Goal: Task Accomplishment & Management: Use online tool/utility

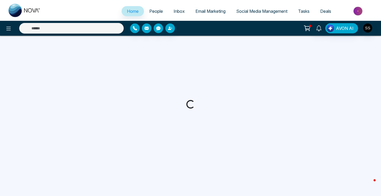
select select "*"
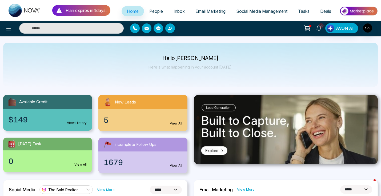
click at [161, 116] on div "5 View All" at bounding box center [142, 120] width 89 height 22
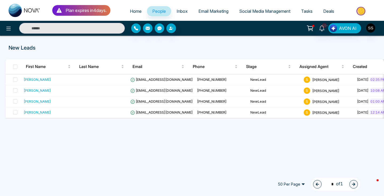
click at [28, 46] on p "New Leads" at bounding box center [130, 48] width 242 height 8
click at [6, 32] on button at bounding box center [8, 28] width 11 height 11
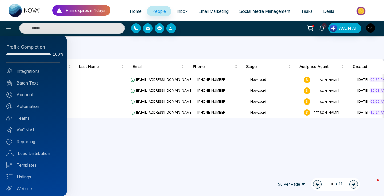
click at [115, 48] on div at bounding box center [192, 98] width 384 height 196
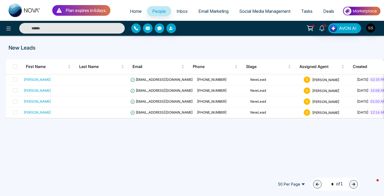
click at [153, 12] on span "People" at bounding box center [159, 11] width 14 height 5
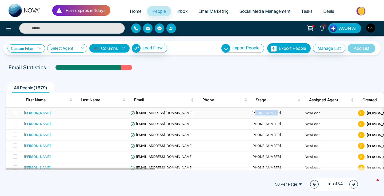
drag, startPoint x: 204, startPoint y: 114, endPoint x: 228, endPoint y: 114, distance: 23.4
click at [249, 114] on td "[PHONE_NUMBER]" at bounding box center [275, 113] width 53 height 11
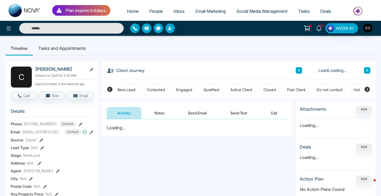
click at [175, 159] on div "**********" at bounding box center [197, 172] width 192 height 107
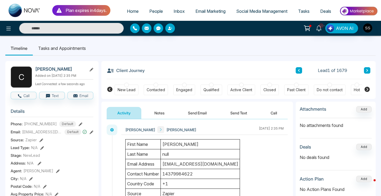
click at [127, 85] on div at bounding box center [126, 85] width 5 height 5
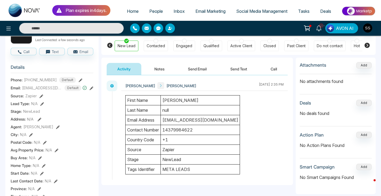
scroll to position [66, 0]
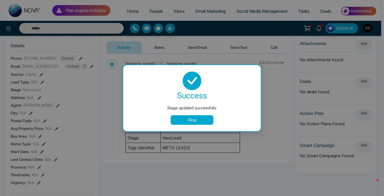
click at [197, 118] on button "Okay" at bounding box center [192, 120] width 43 height 10
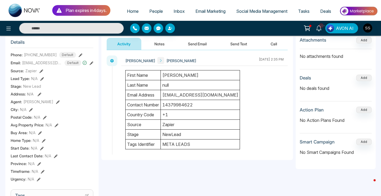
scroll to position [0, 0]
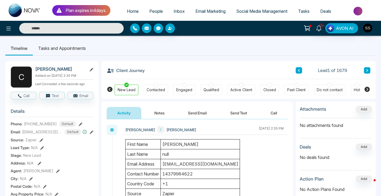
click at [274, 115] on button "Call" at bounding box center [274, 113] width 28 height 12
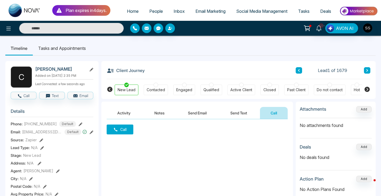
click at [120, 131] on button "Call" at bounding box center [120, 129] width 27 height 10
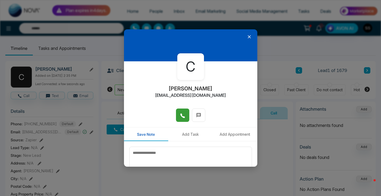
scroll to position [28, 0]
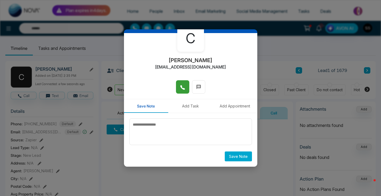
click at [180, 85] on icon at bounding box center [182, 87] width 5 height 5
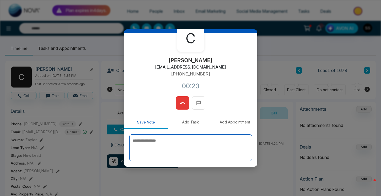
click at [206, 142] on textarea at bounding box center [190, 147] width 123 height 27
click at [153, 143] on textarea "*******" at bounding box center [189, 147] width 120 height 27
type textarea "*****"
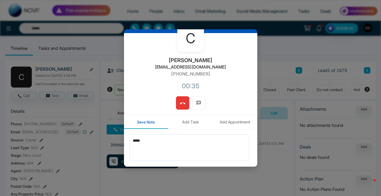
click at [180, 104] on icon at bounding box center [182, 103] width 5 height 5
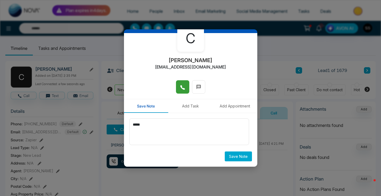
click at [237, 157] on button "Save Note" at bounding box center [238, 156] width 27 height 10
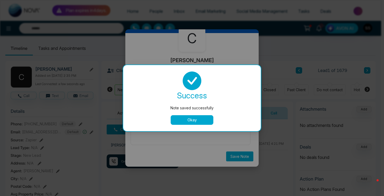
click at [202, 124] on button "Okay" at bounding box center [192, 120] width 43 height 10
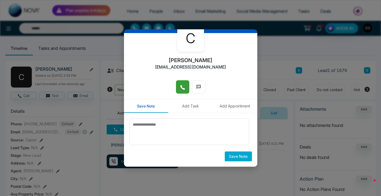
click at [282, 102] on div "C [PERSON_NAME] [EMAIL_ADDRESS][DOMAIN_NAME] Save Note Add Task Add Appointment…" at bounding box center [190, 98] width 381 height 196
click at [266, 131] on div "C [PERSON_NAME] [EMAIL_ADDRESS][DOMAIN_NAME] Save Note Add Task Add Appointment…" at bounding box center [190, 98] width 381 height 196
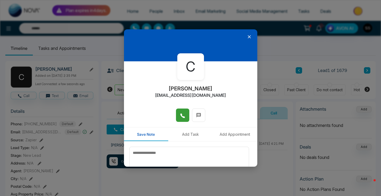
click at [248, 37] on icon at bounding box center [249, 36] width 3 height 3
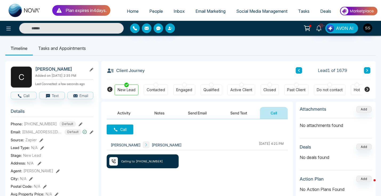
click at [229, 114] on button "Send Text" at bounding box center [239, 113] width 38 height 12
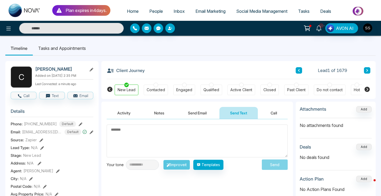
scroll to position [10, 0]
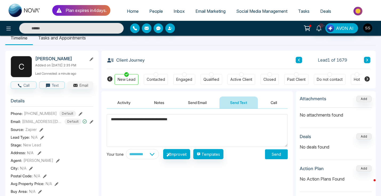
type textarea "**********"
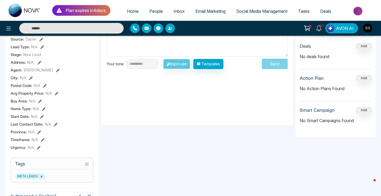
scroll to position [0, 0]
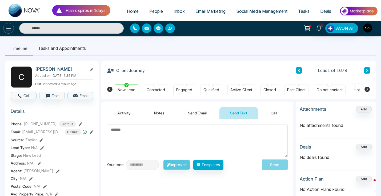
click at [11, 28] on icon at bounding box center [8, 28] width 6 height 6
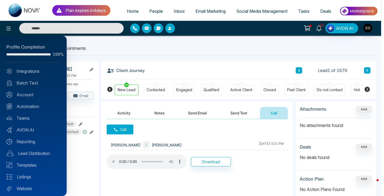
click at [104, 43] on div at bounding box center [192, 98] width 384 height 196
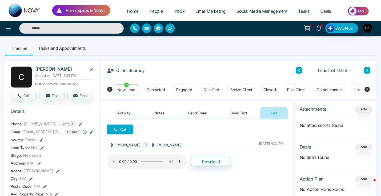
click at [125, 111] on button "Activity" at bounding box center [124, 113] width 35 height 12
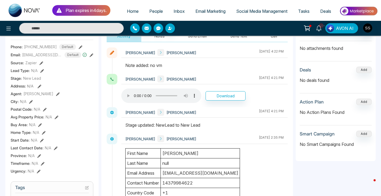
scroll to position [101, 0]
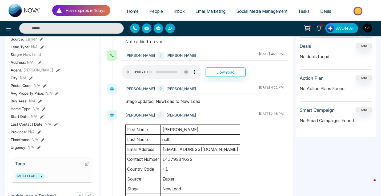
click at [58, 179] on div "META LEADS ×" at bounding box center [52, 176] width 74 height 6
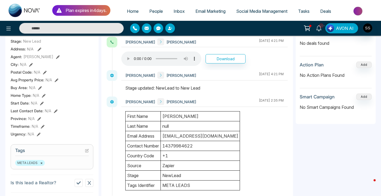
scroll to position [134, 0]
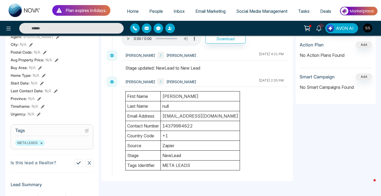
click at [87, 132] on icon at bounding box center [87, 131] width 4 height 4
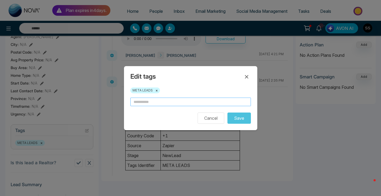
click at [153, 104] on input "text" at bounding box center [190, 102] width 120 height 9
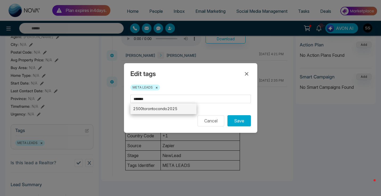
click at [166, 108] on li "2500torontocondo2025" at bounding box center [163, 108] width 66 height 11
type input "**********"
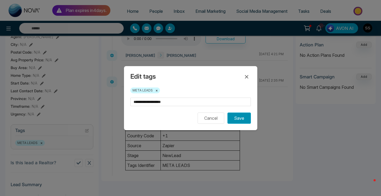
click at [239, 120] on button "Save" at bounding box center [238, 117] width 23 height 11
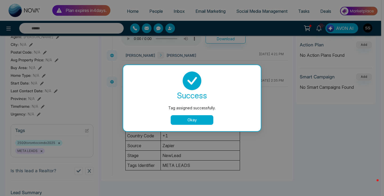
click at [195, 118] on button "Okay" at bounding box center [192, 120] width 43 height 10
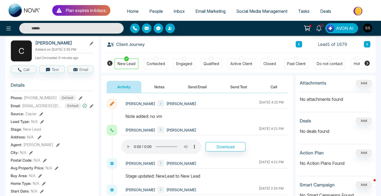
scroll to position [0, 0]
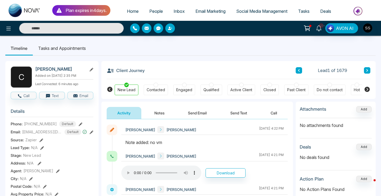
click at [364, 70] on button at bounding box center [367, 70] width 6 height 6
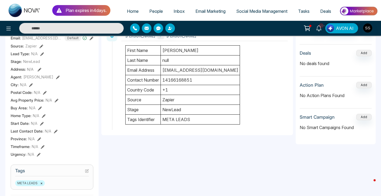
scroll to position [15, 0]
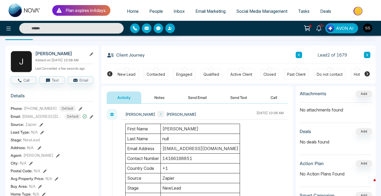
click at [271, 95] on button "Call" at bounding box center [274, 97] width 28 height 12
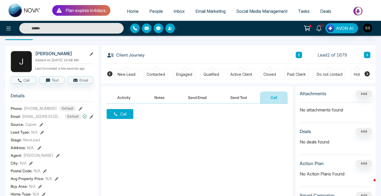
click at [117, 113] on icon at bounding box center [115, 114] width 5 height 5
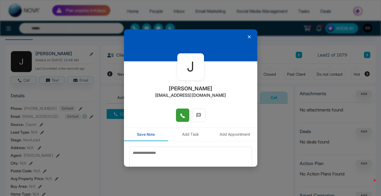
click at [180, 118] on icon at bounding box center [182, 115] width 5 height 5
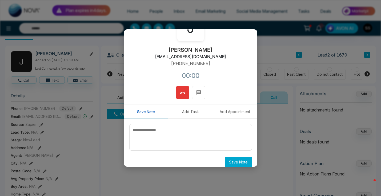
scroll to position [44, 0]
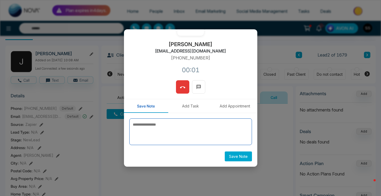
click at [152, 128] on textarea at bounding box center [190, 131] width 123 height 27
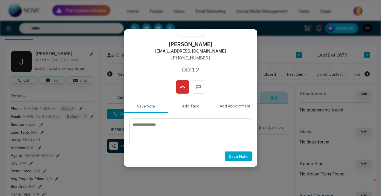
drag, startPoint x: 182, startPoint y: 90, endPoint x: 207, endPoint y: 89, distance: 25.0
click at [207, 89] on div at bounding box center [190, 89] width 133 height 19
click at [180, 88] on icon at bounding box center [182, 87] width 5 height 5
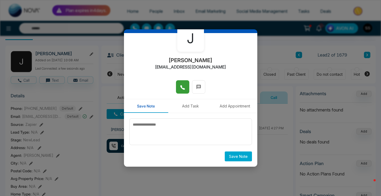
scroll to position [28, 0]
click at [278, 100] on div "J [PERSON_NAME] [EMAIL_ADDRESS][DOMAIN_NAME] Save Note Add Task Add Appointment…" at bounding box center [190, 98] width 381 height 196
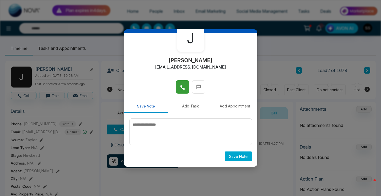
scroll to position [0, 0]
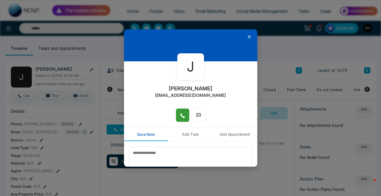
click at [248, 37] on icon at bounding box center [249, 36] width 3 height 3
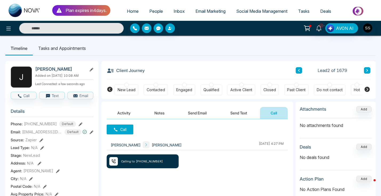
click at [127, 124] on button "Call" at bounding box center [120, 129] width 27 height 10
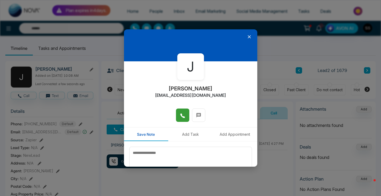
click at [176, 114] on button at bounding box center [182, 114] width 13 height 13
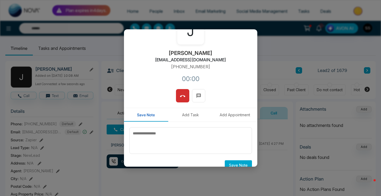
scroll to position [44, 0]
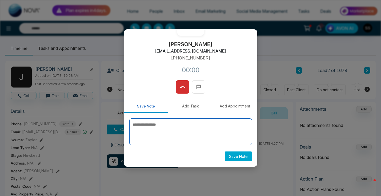
click at [159, 127] on textarea at bounding box center [190, 131] width 123 height 27
type textarea "*******"
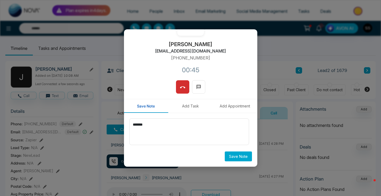
click at [238, 158] on button "Save Note" at bounding box center [238, 156] width 27 height 10
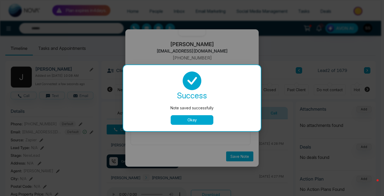
click at [201, 119] on button "Okay" at bounding box center [192, 120] width 43 height 10
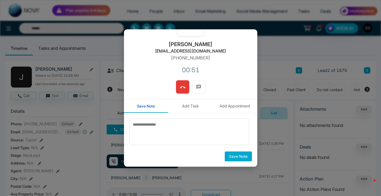
click at [181, 85] on icon at bounding box center [182, 87] width 5 height 5
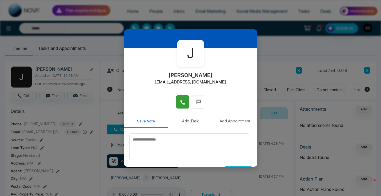
scroll to position [0, 0]
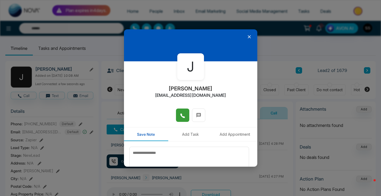
click at [248, 36] on icon at bounding box center [248, 36] width 5 height 5
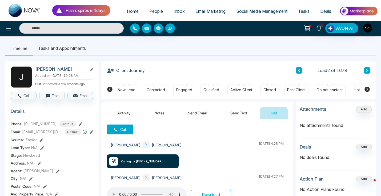
click at [365, 72] on button at bounding box center [367, 70] width 6 height 6
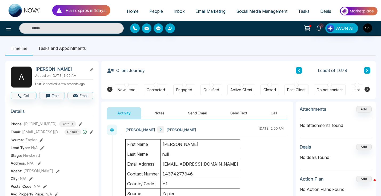
click at [275, 113] on button "Call" at bounding box center [274, 113] width 28 height 12
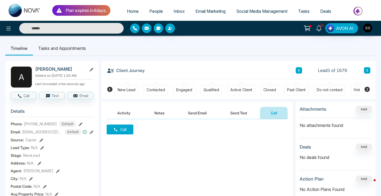
click at [125, 131] on button "Call" at bounding box center [120, 129] width 27 height 10
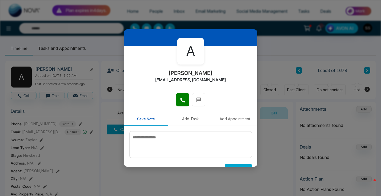
scroll to position [28, 0]
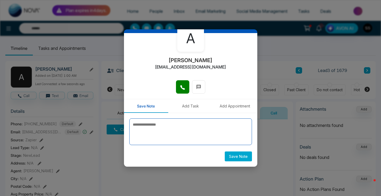
click at [185, 126] on textarea at bounding box center [190, 131] width 123 height 27
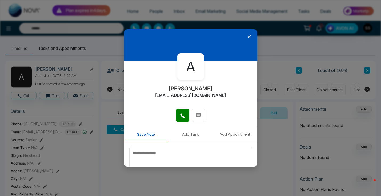
click at [262, 74] on div "A [PERSON_NAME] [EMAIL_ADDRESS][DOMAIN_NAME] Save Note Add Task Add Appointment…" at bounding box center [190, 98] width 381 height 196
click at [248, 37] on icon at bounding box center [249, 36] width 3 height 3
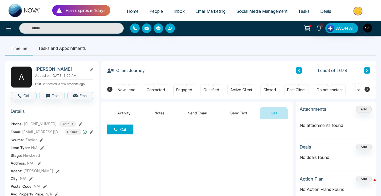
click at [298, 70] on icon at bounding box center [298, 70] width 3 height 3
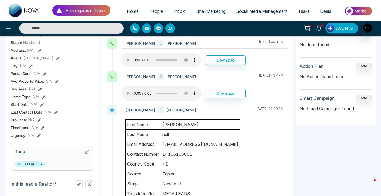
scroll to position [143, 0]
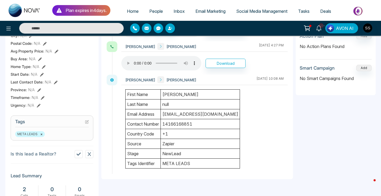
click at [75, 137] on div "META LEADS ×" at bounding box center [52, 134] width 74 height 6
click at [88, 124] on icon at bounding box center [87, 122] width 4 height 4
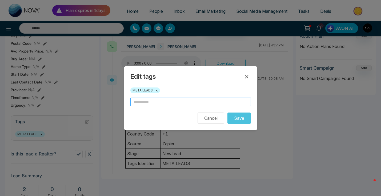
click at [176, 103] on input "text" at bounding box center [190, 102] width 120 height 9
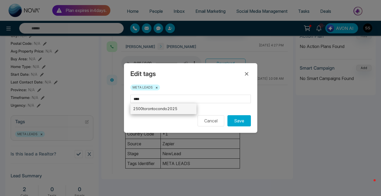
click at [145, 110] on li "2500torontocondo2025" at bounding box center [163, 108] width 66 height 11
type input "**********"
click at [237, 126] on div "**********" at bounding box center [190, 98] width 133 height 70
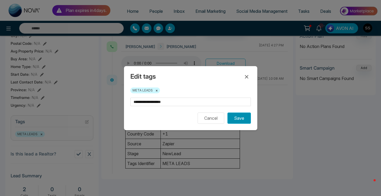
click at [237, 120] on button "Save" at bounding box center [238, 117] width 23 height 11
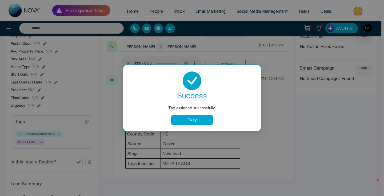
click at [192, 119] on button "Okay" at bounding box center [192, 120] width 43 height 10
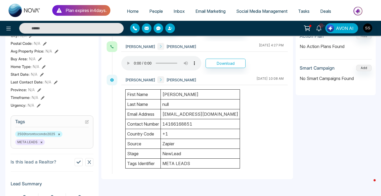
scroll to position [0, 0]
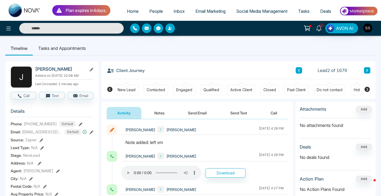
click at [369, 70] on button at bounding box center [367, 70] width 6 height 6
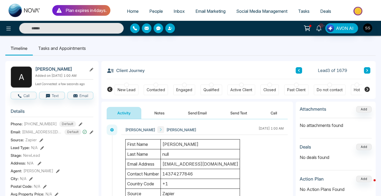
click at [277, 114] on button "Call" at bounding box center [274, 113] width 28 height 12
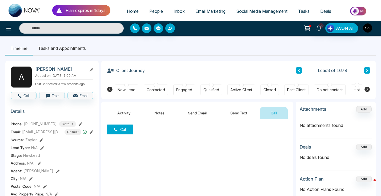
click at [368, 30] on img "button" at bounding box center [367, 27] width 9 height 9
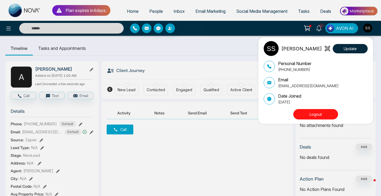
click at [214, 68] on div "[PERSON_NAME] Update Personal Number [PHONE_NUMBER] Email [EMAIL_ADDRESS][DOMAI…" at bounding box center [190, 98] width 381 height 196
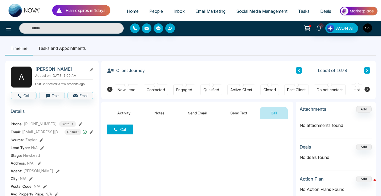
click at [370, 29] on img "button" at bounding box center [367, 27] width 9 height 9
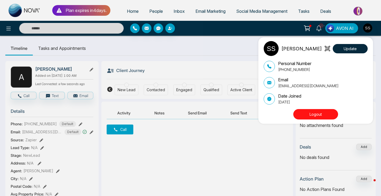
click at [319, 27] on div "[PERSON_NAME] Update Personal Number [PHONE_NUMBER] Email [EMAIL_ADDRESS][DOMAI…" at bounding box center [190, 98] width 381 height 196
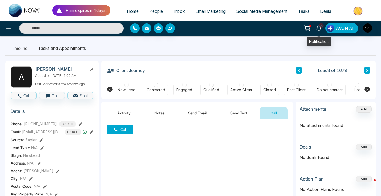
click at [320, 30] on icon at bounding box center [319, 28] width 6 height 6
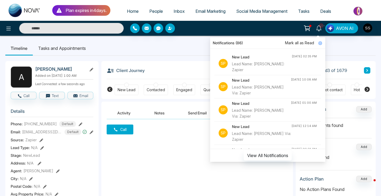
click at [348, 51] on ul "Timeline Tasks and Appointments" at bounding box center [190, 48] width 370 height 14
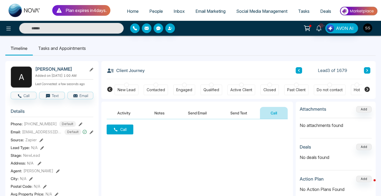
click at [370, 28] on img "button" at bounding box center [367, 27] width 9 height 9
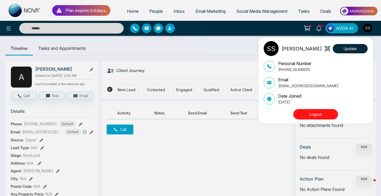
click at [280, 50] on div "[PERSON_NAME]" at bounding box center [293, 48] width 58 height 15
click at [269, 50] on img at bounding box center [271, 48] width 15 height 15
click at [345, 47] on button "Update" at bounding box center [350, 48] width 35 height 9
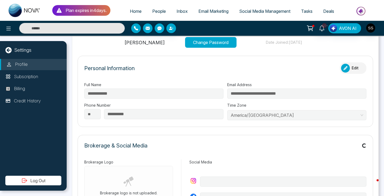
type input "**********"
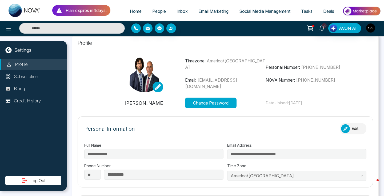
scroll to position [3, 0]
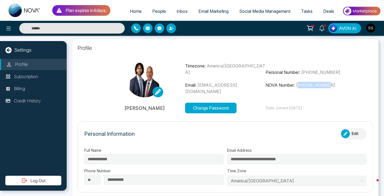
drag, startPoint x: 299, startPoint y: 86, endPoint x: 328, endPoint y: 86, distance: 28.8
click at [328, 86] on span "[PHONE_NUMBER]" at bounding box center [315, 84] width 39 height 5
copy span "16479050935"
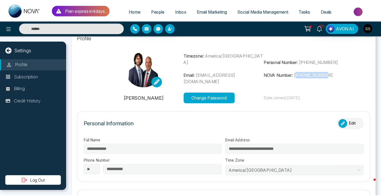
scroll to position [0, 0]
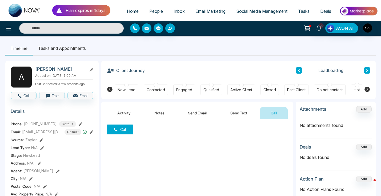
click at [124, 86] on div at bounding box center [126, 85] width 5 height 5
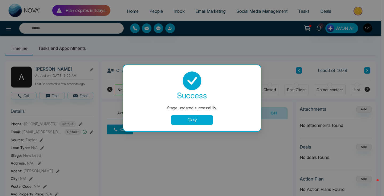
click at [202, 118] on button "Okay" at bounding box center [192, 120] width 43 height 10
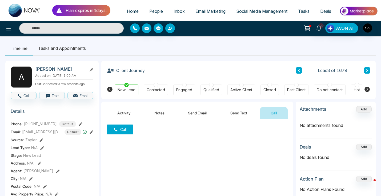
click at [129, 129] on button "Call" at bounding box center [120, 129] width 27 height 10
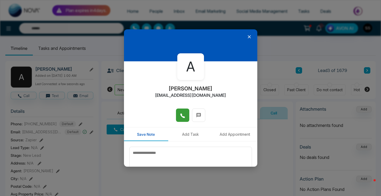
click at [183, 114] on icon at bounding box center [182, 115] width 5 height 5
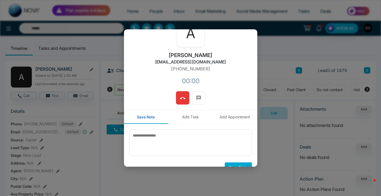
scroll to position [40, 0]
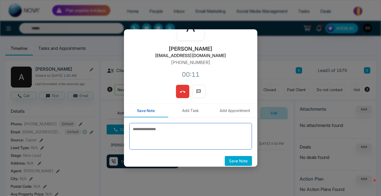
click at [165, 131] on textarea at bounding box center [190, 136] width 123 height 27
click at [163, 130] on textarea at bounding box center [190, 136] width 123 height 27
click at [174, 129] on textarea "**********" at bounding box center [189, 136] width 120 height 27
click at [148, 143] on textarea "**********" at bounding box center [189, 136] width 120 height 27
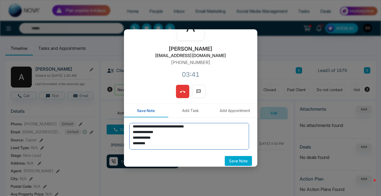
scroll to position [3, 0]
click at [154, 144] on textarea "**********" at bounding box center [189, 136] width 120 height 27
type textarea "**********"
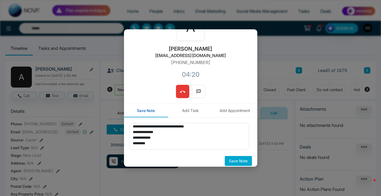
click at [234, 160] on button "Save Note" at bounding box center [238, 161] width 27 height 10
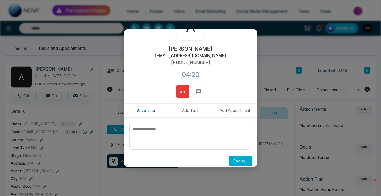
scroll to position [0, 0]
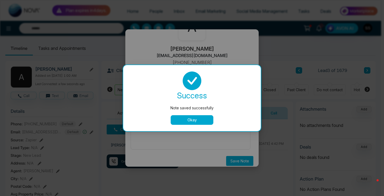
click at [204, 118] on button "Okay" at bounding box center [192, 120] width 43 height 10
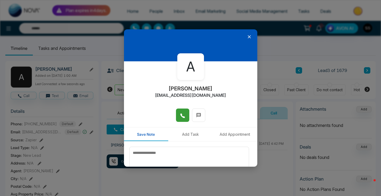
click at [247, 36] on icon at bounding box center [248, 36] width 5 height 5
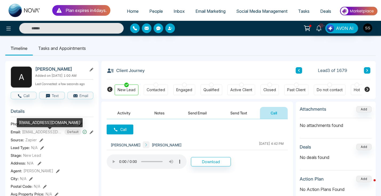
click at [51, 135] on span "[EMAIL_ADDRESS][DOMAIN_NAME]" at bounding box center [42, 132] width 40 height 6
click at [73, 145] on section "Details Phone: [PHONE_NUMBER] Default Email: [EMAIL_ADDRESS][DOMAIN_NAME] Defau…" at bounding box center [52, 178] width 83 height 148
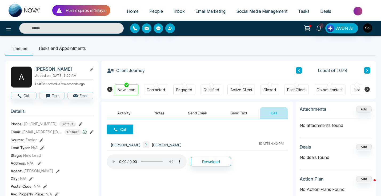
click at [90, 134] on icon at bounding box center [92, 132] width 4 height 4
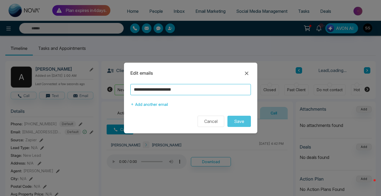
click at [169, 90] on input "**********" at bounding box center [190, 89] width 120 height 11
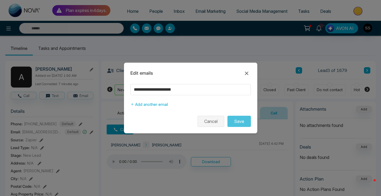
click at [210, 120] on button "Cancel" at bounding box center [210, 121] width 27 height 11
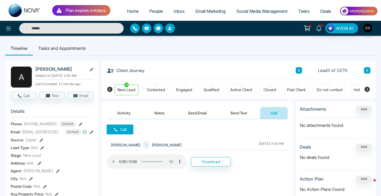
click at [367, 70] on icon at bounding box center [367, 70] width 3 height 3
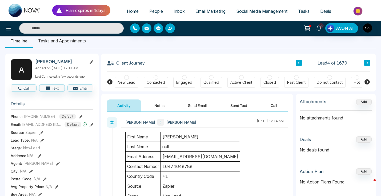
scroll to position [9, 0]
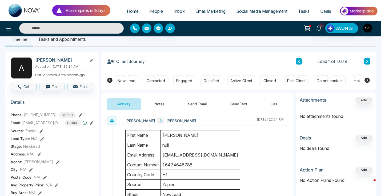
click at [299, 63] on icon at bounding box center [298, 61] width 3 height 3
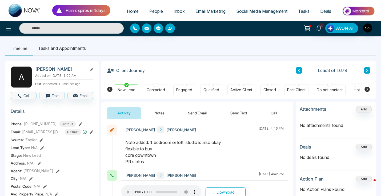
click at [233, 115] on button "Send Text" at bounding box center [239, 113] width 38 height 12
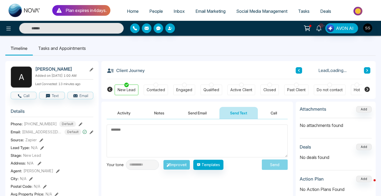
click at [151, 146] on textarea at bounding box center [197, 140] width 181 height 33
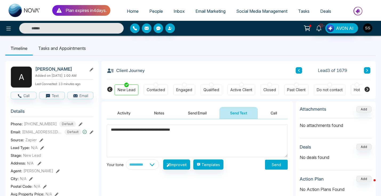
click at [119, 131] on textarea "**********" at bounding box center [197, 140] width 181 height 33
click at [156, 129] on textarea "**********" at bounding box center [197, 140] width 181 height 33
click at [233, 131] on textarea "**********" at bounding box center [197, 140] width 181 height 33
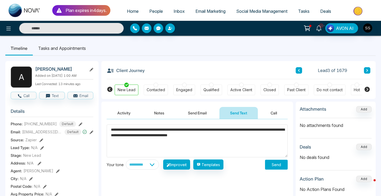
type textarea "**********"
click at [279, 166] on button "Send" at bounding box center [276, 165] width 23 height 10
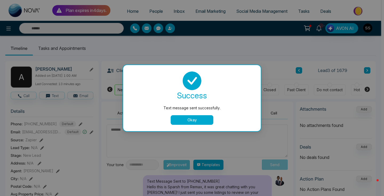
click at [201, 120] on button "Okay" at bounding box center [192, 120] width 43 height 10
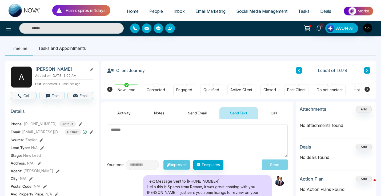
click at [366, 70] on icon at bounding box center [367, 70] width 3 height 3
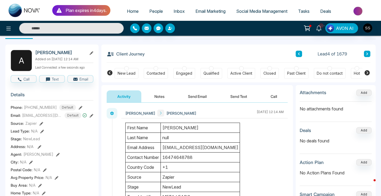
scroll to position [32, 0]
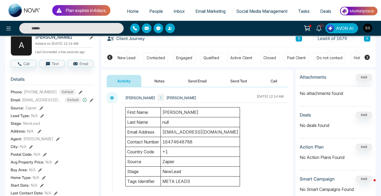
click at [276, 80] on button "Call" at bounding box center [274, 81] width 28 height 12
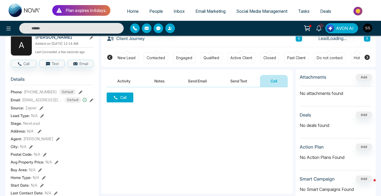
click at [119, 101] on button "Call" at bounding box center [120, 97] width 27 height 10
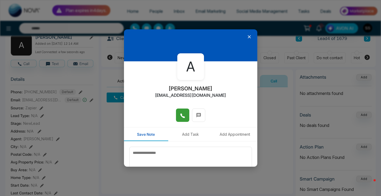
click at [180, 117] on icon at bounding box center [182, 115] width 5 height 5
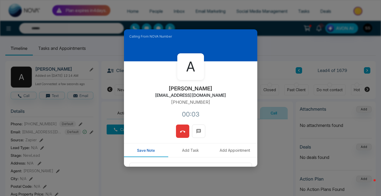
click at [180, 134] on icon at bounding box center [182, 131] width 5 height 5
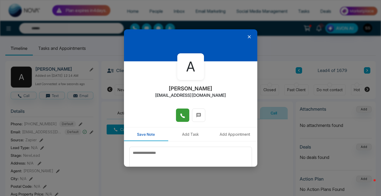
click at [183, 113] on icon at bounding box center [182, 115] width 5 height 5
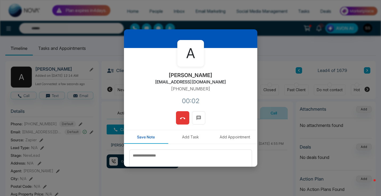
scroll to position [32, 0]
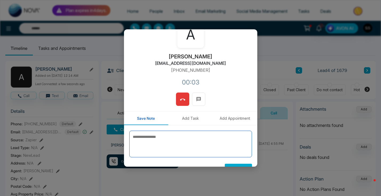
click at [176, 141] on textarea at bounding box center [190, 144] width 123 height 27
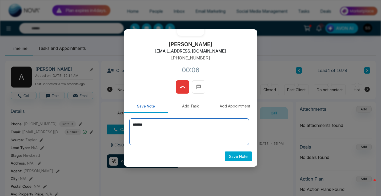
type textarea "*******"
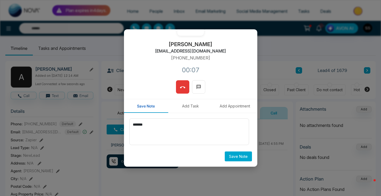
click at [241, 158] on button "Save Note" at bounding box center [238, 156] width 27 height 10
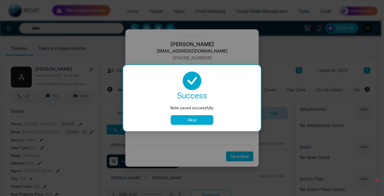
click at [191, 119] on button "Okay" at bounding box center [192, 120] width 43 height 10
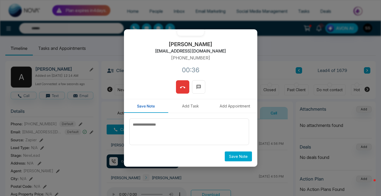
click at [183, 92] on button at bounding box center [182, 86] width 13 height 13
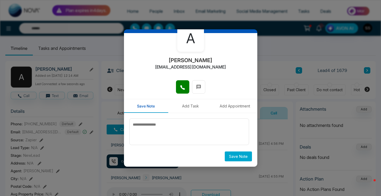
scroll to position [0, 0]
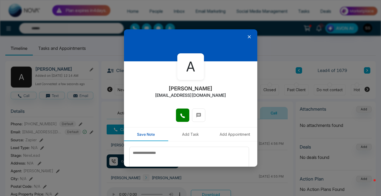
click at [247, 37] on icon at bounding box center [248, 36] width 5 height 5
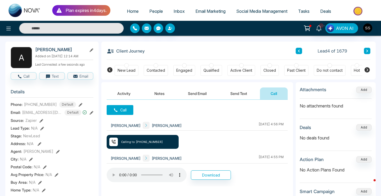
scroll to position [21, 0]
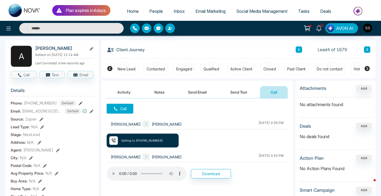
click at [126, 65] on div at bounding box center [126, 64] width 5 height 5
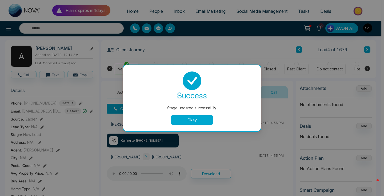
click at [179, 121] on button "Okay" at bounding box center [192, 120] width 43 height 10
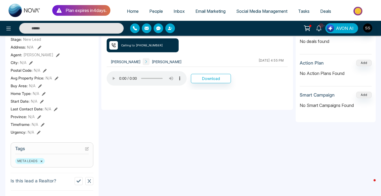
scroll to position [120, 0]
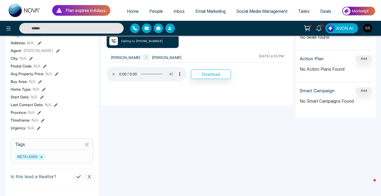
click at [88, 144] on section "Tags META LEADS ×" at bounding box center [52, 150] width 83 height 25
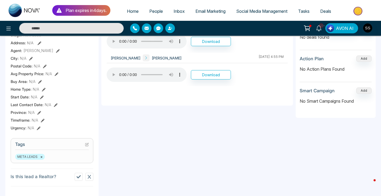
click at [88, 145] on button at bounding box center [87, 144] width 4 height 5
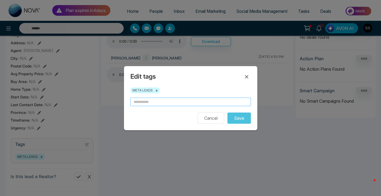
click at [143, 102] on input "text" at bounding box center [190, 102] width 120 height 9
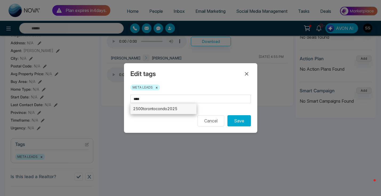
click at [161, 110] on li "2500torontocondo2025" at bounding box center [163, 108] width 66 height 11
type input "**********"
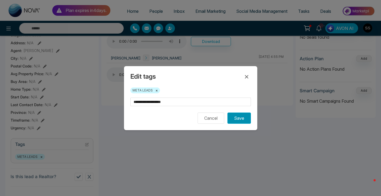
click at [238, 122] on button "Save" at bounding box center [238, 117] width 23 height 11
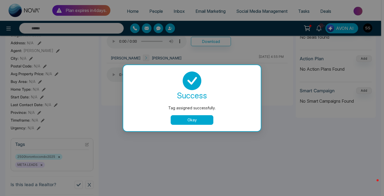
click at [191, 123] on button "Okay" at bounding box center [192, 120] width 43 height 10
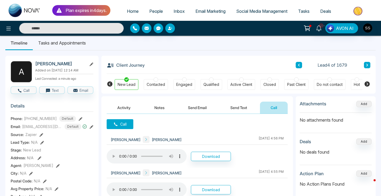
scroll to position [0, 0]
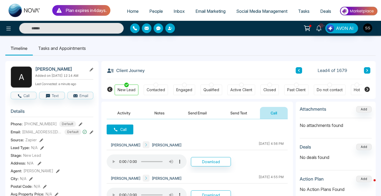
click at [367, 70] on icon at bounding box center [367, 70] width 3 height 3
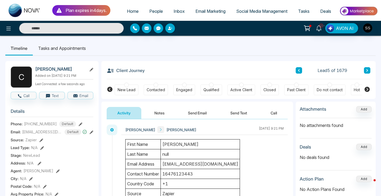
click at [273, 112] on button "Call" at bounding box center [274, 113] width 28 height 12
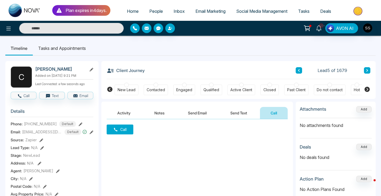
click at [125, 129] on button "Call" at bounding box center [120, 129] width 27 height 10
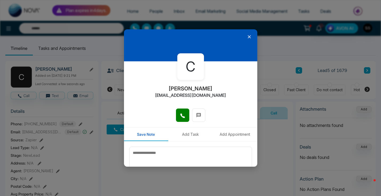
scroll to position [5, 0]
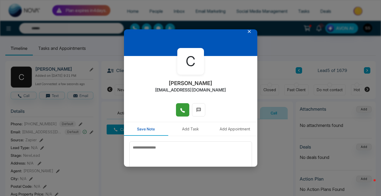
click at [181, 106] on span at bounding box center [182, 110] width 5 height 8
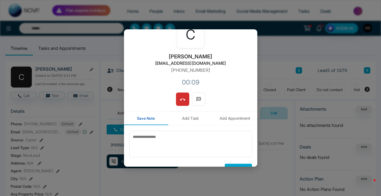
scroll to position [44, 0]
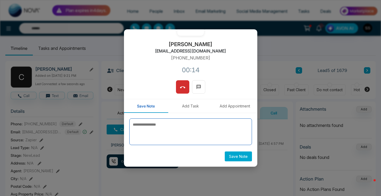
click at [185, 126] on textarea at bounding box center [190, 131] width 123 height 27
type textarea "*"
type textarea "*******"
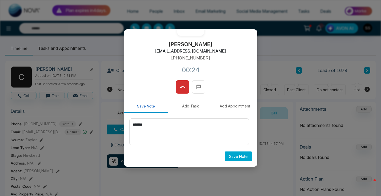
click at [243, 157] on button "Save Note" at bounding box center [238, 156] width 27 height 10
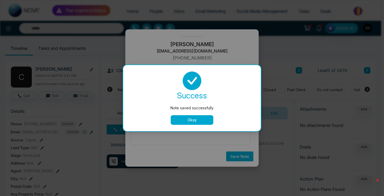
click at [196, 120] on button "Okay" at bounding box center [192, 120] width 43 height 10
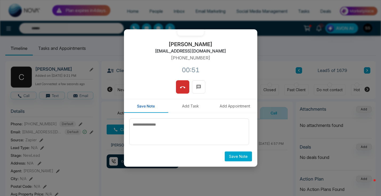
click at [238, 156] on button "Save Note" at bounding box center [238, 156] width 27 height 10
click at [180, 88] on icon at bounding box center [182, 87] width 5 height 5
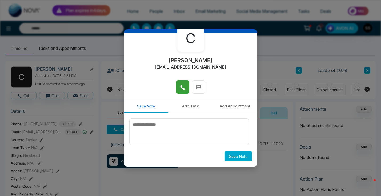
scroll to position [0, 0]
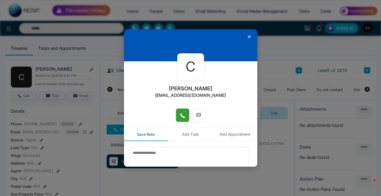
click at [247, 36] on icon at bounding box center [248, 36] width 5 height 5
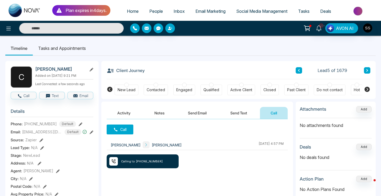
click at [367, 70] on icon at bounding box center [367, 70] width 3 height 3
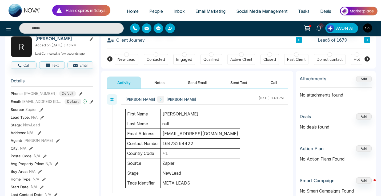
scroll to position [2, 0]
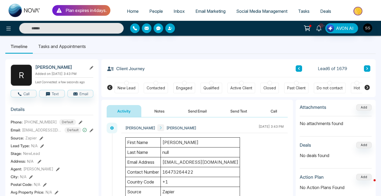
click at [278, 114] on button "Call" at bounding box center [274, 111] width 28 height 12
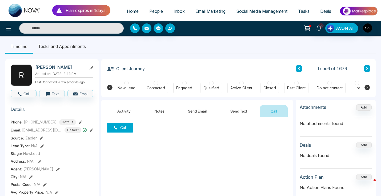
click at [128, 127] on button "Call" at bounding box center [120, 128] width 27 height 10
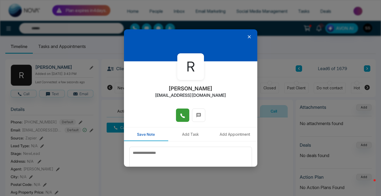
click at [180, 117] on icon at bounding box center [182, 115] width 5 height 5
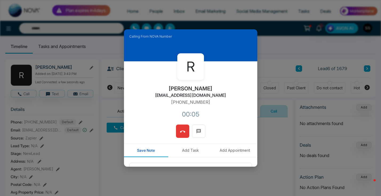
click at [278, 89] on div "Calling From NOVA Number R [PERSON_NAME] [EMAIL_ADDRESS][DOMAIN_NAME] [PHONE_NU…" at bounding box center [190, 98] width 381 height 196
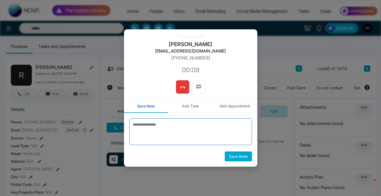
click at [183, 125] on textarea at bounding box center [190, 131] width 123 height 27
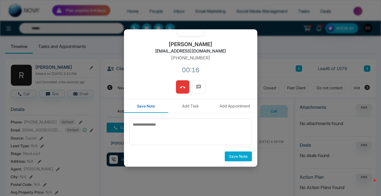
click at [180, 88] on icon at bounding box center [182, 87] width 5 height 2
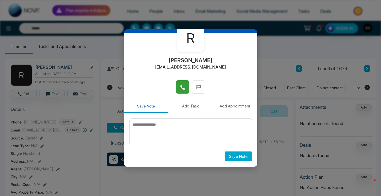
scroll to position [0, 0]
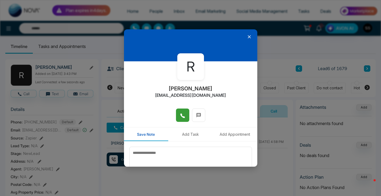
click at [246, 37] on icon at bounding box center [248, 36] width 5 height 5
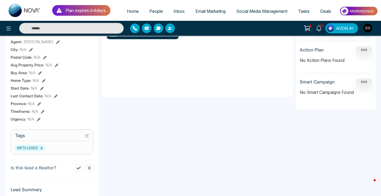
scroll to position [156, 0]
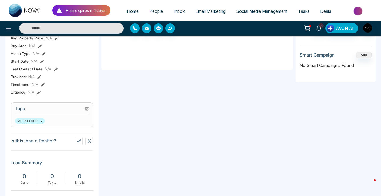
click at [89, 110] on section "Tags META LEADS ×" at bounding box center [52, 114] width 83 height 25
click at [88, 111] on icon at bounding box center [87, 109] width 4 height 4
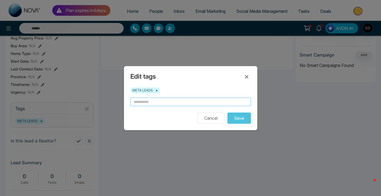
click at [184, 104] on input "text" at bounding box center [190, 102] width 120 height 9
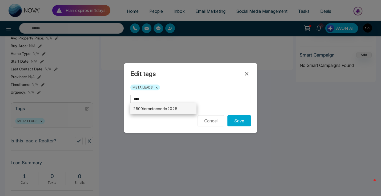
click at [185, 110] on li "2500torontocondo2025" at bounding box center [163, 108] width 66 height 11
type input "**********"
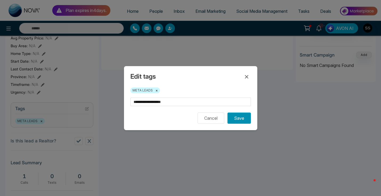
click at [236, 120] on button "Save" at bounding box center [238, 117] width 23 height 11
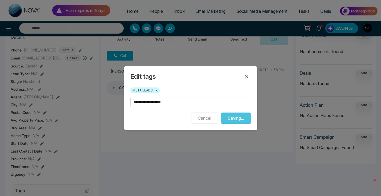
scroll to position [0, 0]
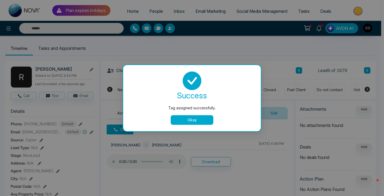
click at [203, 122] on button "Okay" at bounding box center [192, 120] width 43 height 10
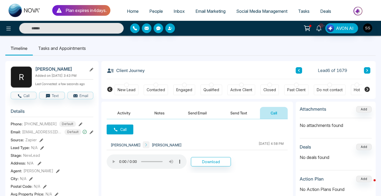
click at [298, 75] on div "Client Journey Lead 6 of 1679" at bounding box center [239, 70] width 264 height 18
click at [298, 73] on button at bounding box center [298, 70] width 6 height 6
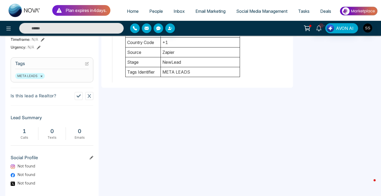
scroll to position [197, 0]
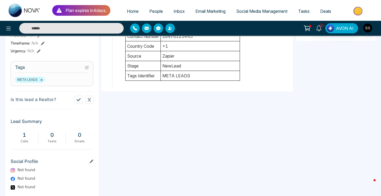
click at [89, 70] on section "Tags META LEADS ×" at bounding box center [52, 73] width 83 height 25
click at [87, 68] on icon at bounding box center [87, 67] width 2 height 2
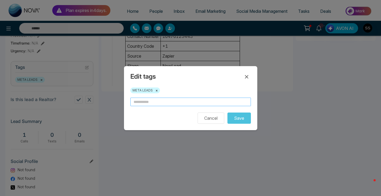
click at [165, 102] on input "text" at bounding box center [190, 102] width 120 height 9
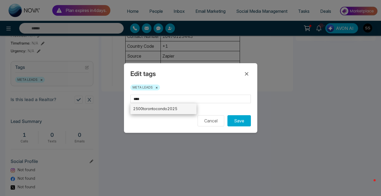
click at [186, 112] on li "2500torontocondo2025" at bounding box center [163, 108] width 66 height 11
type input "**********"
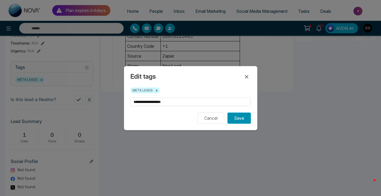
click at [236, 117] on button "Save" at bounding box center [238, 117] width 23 height 11
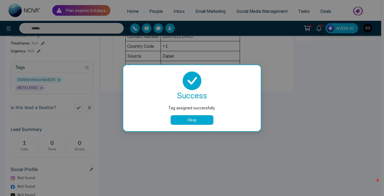
click at [192, 123] on button "Okay" at bounding box center [192, 120] width 43 height 10
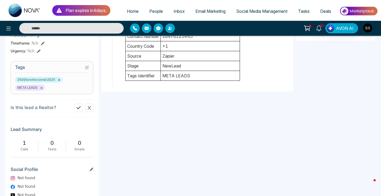
scroll to position [0, 0]
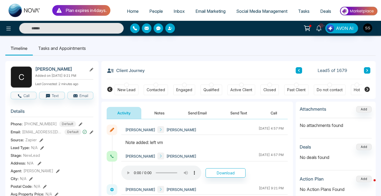
click at [366, 68] on button at bounding box center [367, 70] width 6 height 6
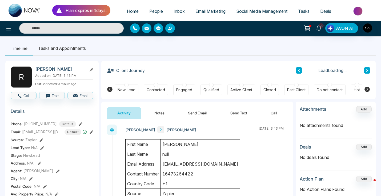
click at [366, 68] on button at bounding box center [367, 70] width 6 height 6
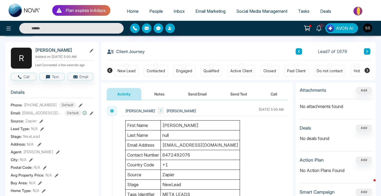
scroll to position [61, 0]
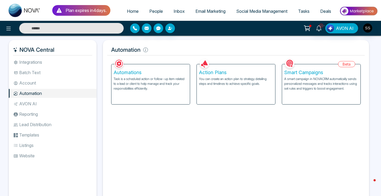
click at [310, 72] on h5 "Smart Campaigns" at bounding box center [321, 73] width 74 height 6
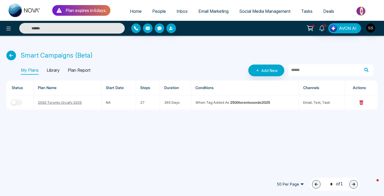
click at [58, 70] on p "Library" at bounding box center [53, 70] width 13 height 9
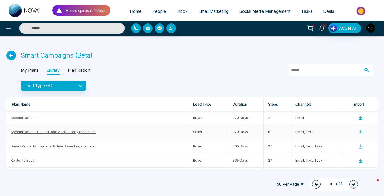
scroll to position [63, 0]
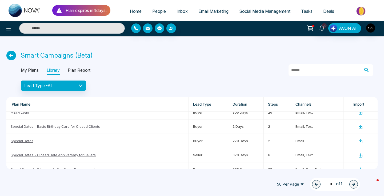
click at [85, 66] on p "Plan Report" at bounding box center [79, 70] width 23 height 9
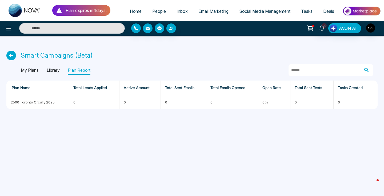
click at [36, 71] on p "My Plans" at bounding box center [30, 70] width 18 height 9
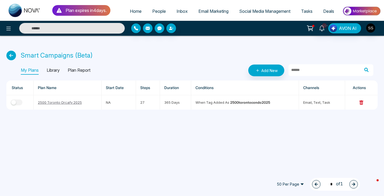
click at [56, 70] on p "Library" at bounding box center [53, 70] width 13 height 9
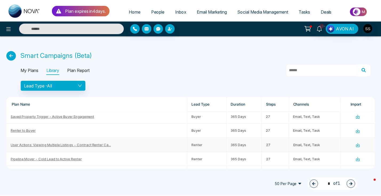
scroll to position [105, 0]
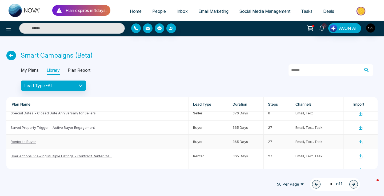
click at [58, 140] on td "Renter to Buyer" at bounding box center [97, 142] width 182 height 14
click at [27, 140] on link "Renter to Buyer" at bounding box center [23, 141] width 25 height 4
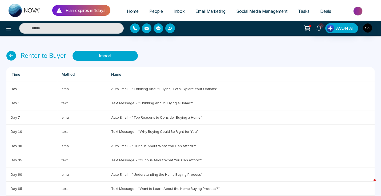
click at [114, 59] on button "Import" at bounding box center [104, 56] width 65 height 10
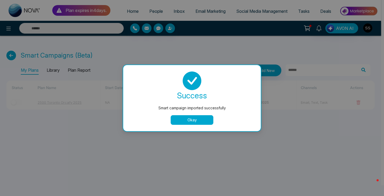
click at [200, 120] on button "Okay" at bounding box center [192, 120] width 43 height 10
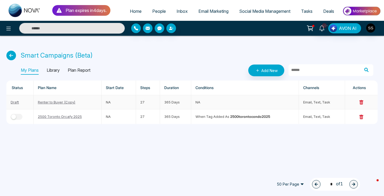
click at [85, 103] on td "Renter to Buyer (Copy)" at bounding box center [68, 102] width 68 height 14
click at [58, 100] on link "Renter to Buyer (Copy)" at bounding box center [57, 102] width 38 height 4
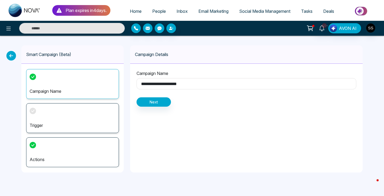
click at [159, 84] on input "**********" at bounding box center [246, 83] width 220 height 11
drag, startPoint x: 199, startPoint y: 85, endPoint x: 173, endPoint y: 85, distance: 26.1
click at [173, 85] on input "**********" at bounding box center [246, 83] width 220 height 11
type input "**********"
click at [155, 104] on button "Next" at bounding box center [153, 101] width 34 height 9
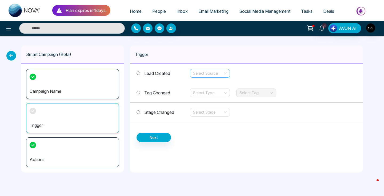
click at [214, 73] on input "search" at bounding box center [208, 73] width 30 height 8
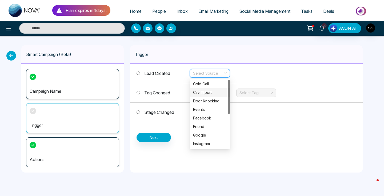
click at [161, 94] on span "Tag Changed" at bounding box center [157, 92] width 26 height 5
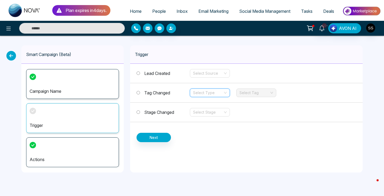
click at [212, 92] on input "search" at bounding box center [208, 93] width 30 height 8
click at [210, 106] on div "Add" at bounding box center [210, 103] width 34 height 6
click at [263, 94] on input "search" at bounding box center [254, 93] width 30 height 8
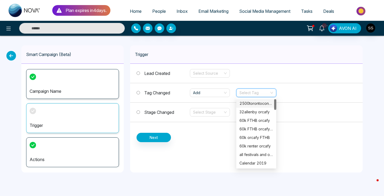
click at [262, 102] on div "2500torontocondo2025" at bounding box center [256, 103] width 34 height 6
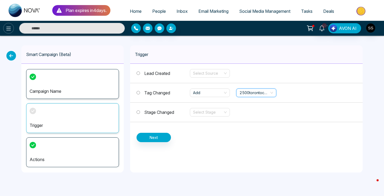
click at [12, 30] on button at bounding box center [8, 28] width 11 height 11
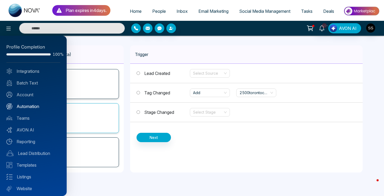
click at [31, 108] on link "Automation" at bounding box center [33, 106] width 54 height 6
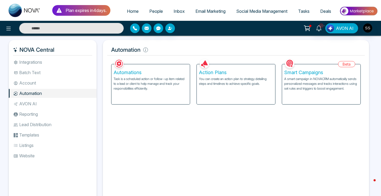
click at [298, 74] on h5 "Smart Campaigns" at bounding box center [321, 73] width 74 height 6
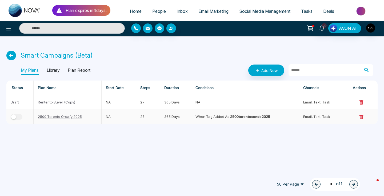
click at [363, 118] on icon at bounding box center [361, 117] width 5 height 5
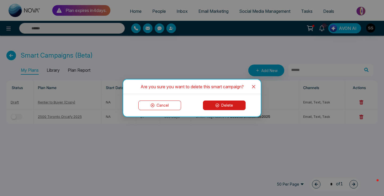
click at [224, 103] on button "Delete" at bounding box center [224, 105] width 43 height 10
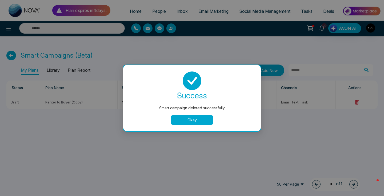
click at [208, 122] on button "Okay" at bounding box center [192, 120] width 43 height 10
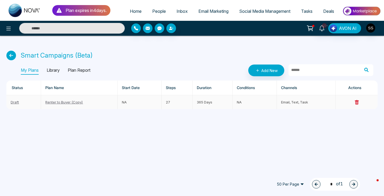
click at [73, 103] on link "Renter to Buyer (Copy)" at bounding box center [64, 102] width 38 height 4
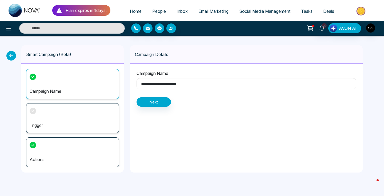
drag, startPoint x: 191, startPoint y: 85, endPoint x: 172, endPoint y: 86, distance: 18.4
click at [172, 86] on input "**********" at bounding box center [246, 83] width 220 height 11
type input "**********"
click at [166, 101] on button "Next" at bounding box center [153, 101] width 34 height 9
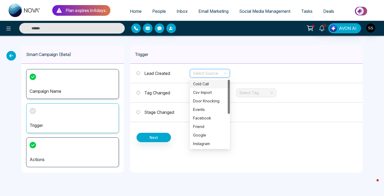
click at [206, 72] on input "search" at bounding box center [208, 73] width 30 height 8
click at [262, 129] on div "Lead Created Select Source Tag Changed Select Type Select Tag Stage Changed Sel…" at bounding box center [246, 103] width 232 height 78
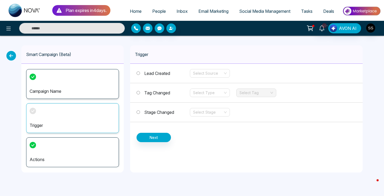
click at [163, 92] on span "Tag Changed" at bounding box center [157, 92] width 26 height 5
click at [215, 94] on input "search" at bounding box center [208, 93] width 30 height 8
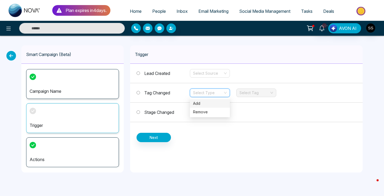
click at [216, 103] on div "Add" at bounding box center [210, 103] width 34 height 6
click at [269, 91] on div "Select Tag" at bounding box center [256, 92] width 40 height 9
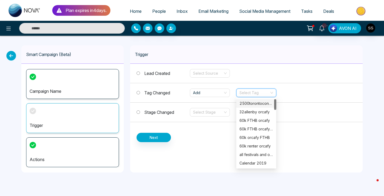
click at [261, 102] on div "2500torontocondo2025" at bounding box center [256, 103] width 34 height 6
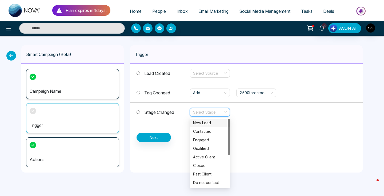
click at [211, 115] on input "search" at bounding box center [208, 112] width 30 height 8
click at [174, 122] on div "Stage Changed Select Stage" at bounding box center [246, 112] width 232 height 19
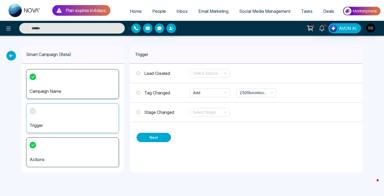
click at [151, 138] on button "Next" at bounding box center [153, 137] width 34 height 9
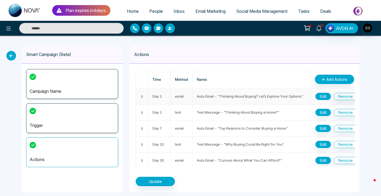
click at [318, 94] on button "Edit" at bounding box center [322, 96] width 15 height 7
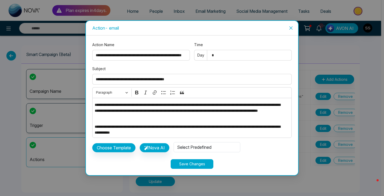
scroll to position [11, 0]
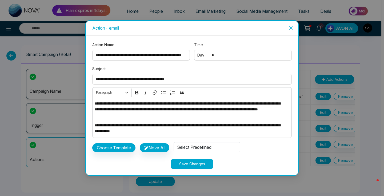
click at [201, 109] on p "**********" at bounding box center [190, 109] width 191 height 18
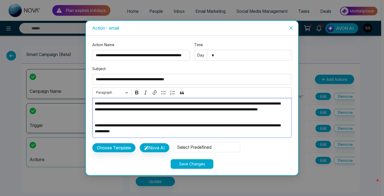
click at [166, 104] on p "**********" at bounding box center [190, 109] width 191 height 18
click at [200, 110] on p "**********" at bounding box center [190, 109] width 191 height 18
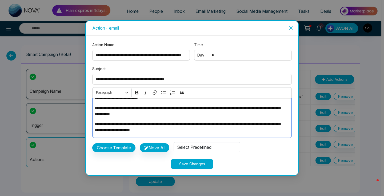
scroll to position [23, 0]
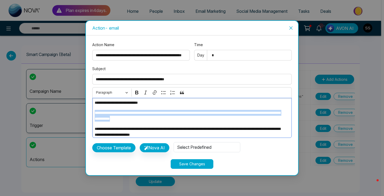
drag, startPoint x: 179, startPoint y: 118, endPoint x: 84, endPoint y: 109, distance: 94.8
click at [84, 109] on div "**********" at bounding box center [192, 98] width 384 height 196
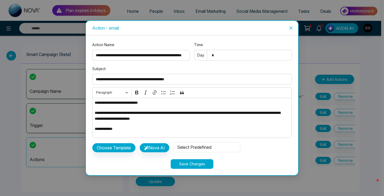
click at [190, 165] on button "Save Changes" at bounding box center [192, 164] width 43 height 10
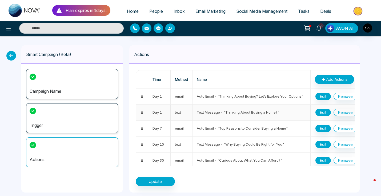
click at [323, 113] on button "Edit" at bounding box center [322, 112] width 15 height 7
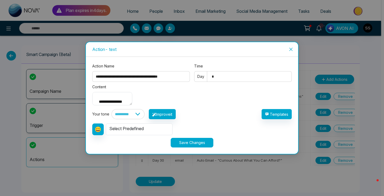
click at [132, 99] on textarea "**********" at bounding box center [112, 98] width 40 height 13
click at [99, 96] on textarea "**********" at bounding box center [112, 98] width 40 height 13
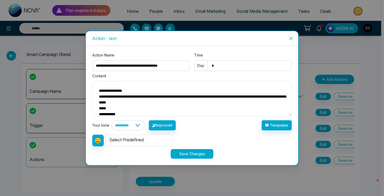
click at [216, 95] on textarea "**********" at bounding box center [191, 98] width 199 height 35
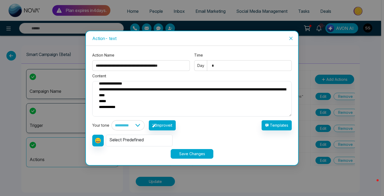
type textarea "**********"
click at [195, 152] on button "Save Changes" at bounding box center [192, 154] width 43 height 10
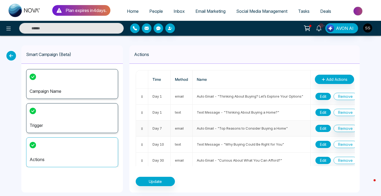
click at [323, 127] on button "Edit" at bounding box center [322, 128] width 15 height 7
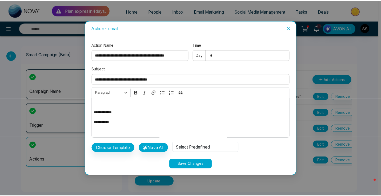
scroll to position [140, 0]
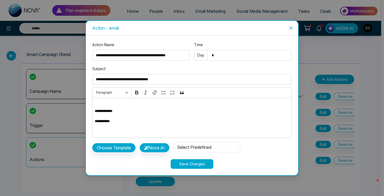
click at [289, 27] on icon "close" at bounding box center [290, 27] width 3 height 3
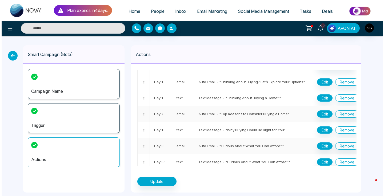
scroll to position [30, 0]
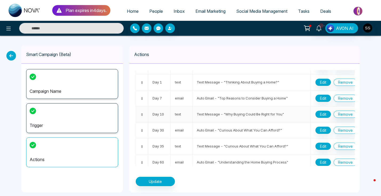
click at [324, 114] on button "Edit" at bounding box center [322, 114] width 15 height 7
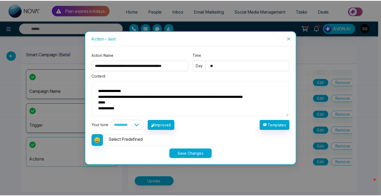
scroll to position [7, 0]
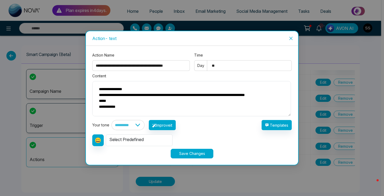
click at [292, 36] on icon "close" at bounding box center [291, 38] width 4 height 4
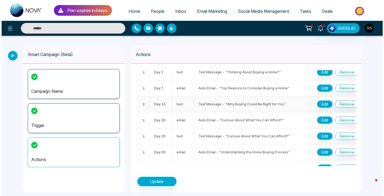
scroll to position [47, 0]
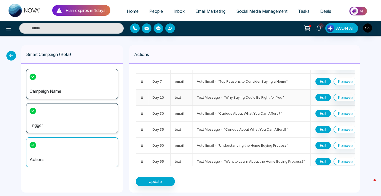
click at [327, 98] on button "Edit" at bounding box center [322, 97] width 15 height 7
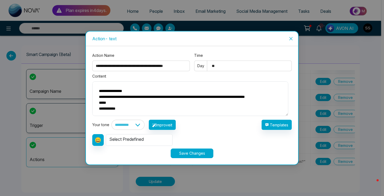
click at [291, 38] on icon "close" at bounding box center [291, 39] width 4 height 4
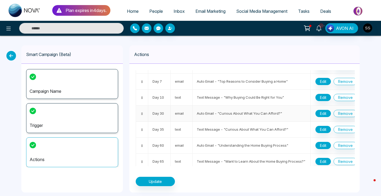
click at [320, 114] on button "Edit" at bounding box center [322, 113] width 15 height 7
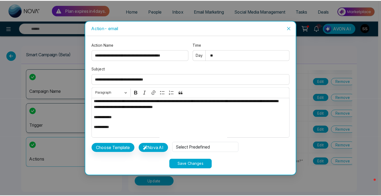
scroll to position [35, 0]
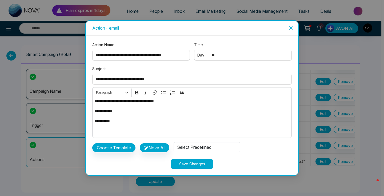
click at [293, 27] on span "Close" at bounding box center [290, 28] width 14 height 14
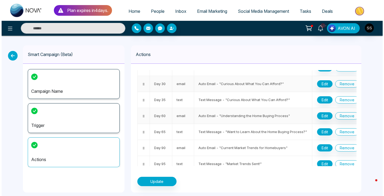
scroll to position [79, 0]
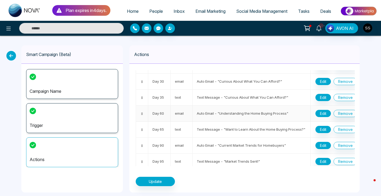
click at [323, 112] on button "Edit" at bounding box center [322, 113] width 15 height 7
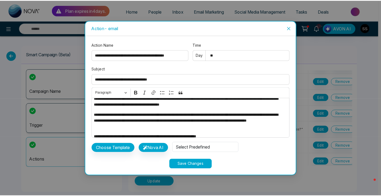
scroll to position [255, 0]
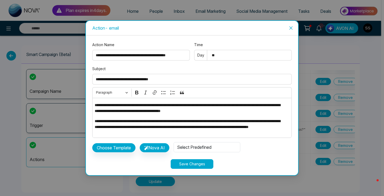
click at [292, 28] on icon "close" at bounding box center [291, 28] width 4 height 4
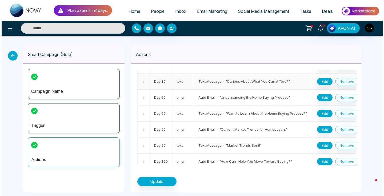
scroll to position [99, 0]
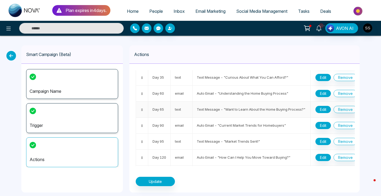
click at [318, 110] on button "Edit" at bounding box center [322, 109] width 15 height 7
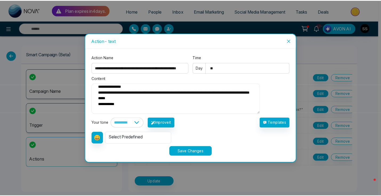
scroll to position [12, 0]
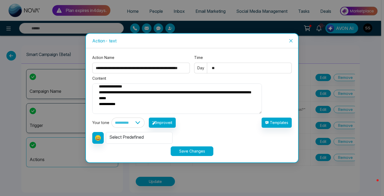
click at [290, 39] on icon "close" at bounding box center [291, 41] width 4 height 4
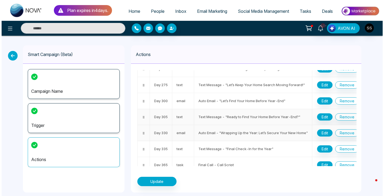
scroll to position [356, 0]
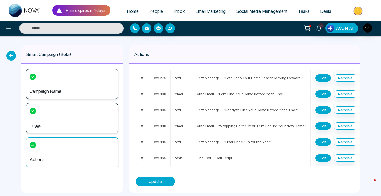
click at [167, 182] on button "Update" at bounding box center [155, 181] width 39 height 9
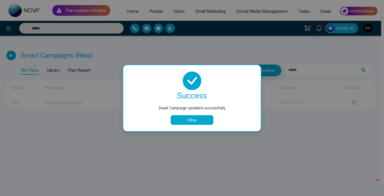
click at [194, 121] on button "Okay" at bounding box center [192, 120] width 43 height 10
